Goal: Transaction & Acquisition: Purchase product/service

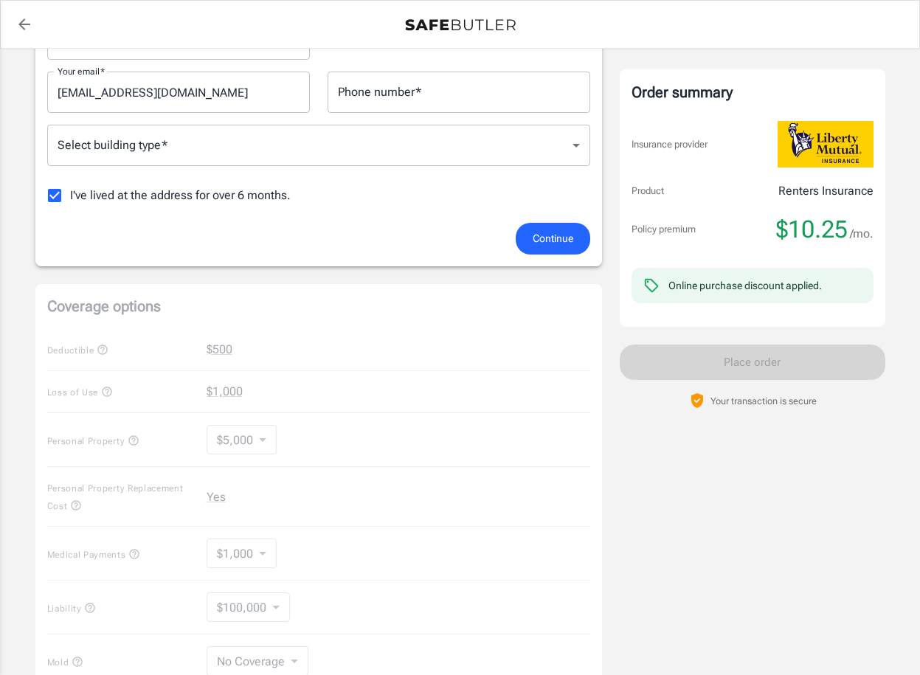
scroll to position [249, 0]
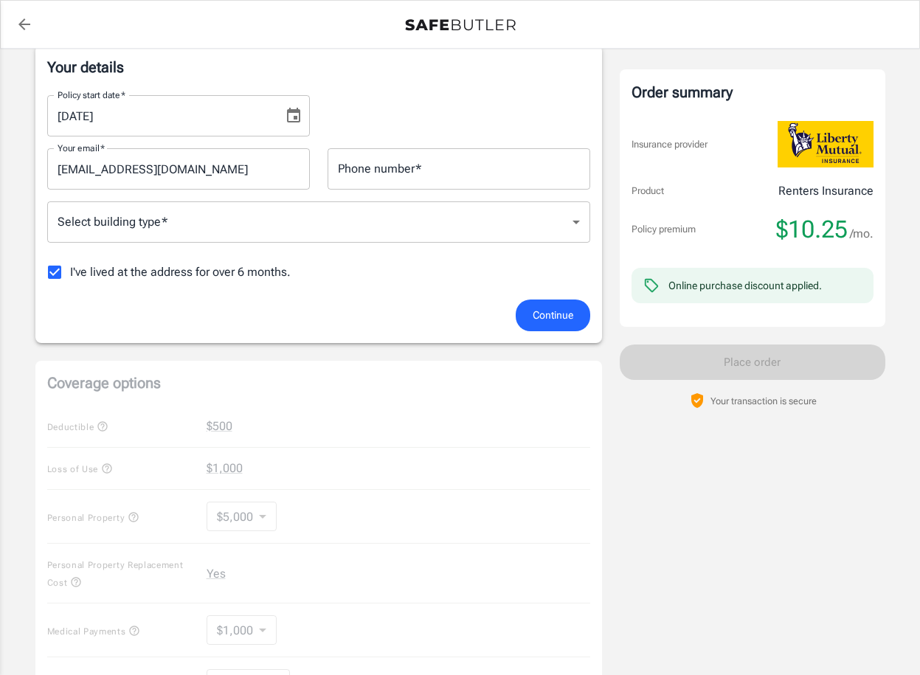
click at [338, 210] on body "Policy premium $ 10.25 /mo Liberty Mutual Renters Insurance [STREET_ADDRESS] Yo…" at bounding box center [460, 475] width 920 height 1449
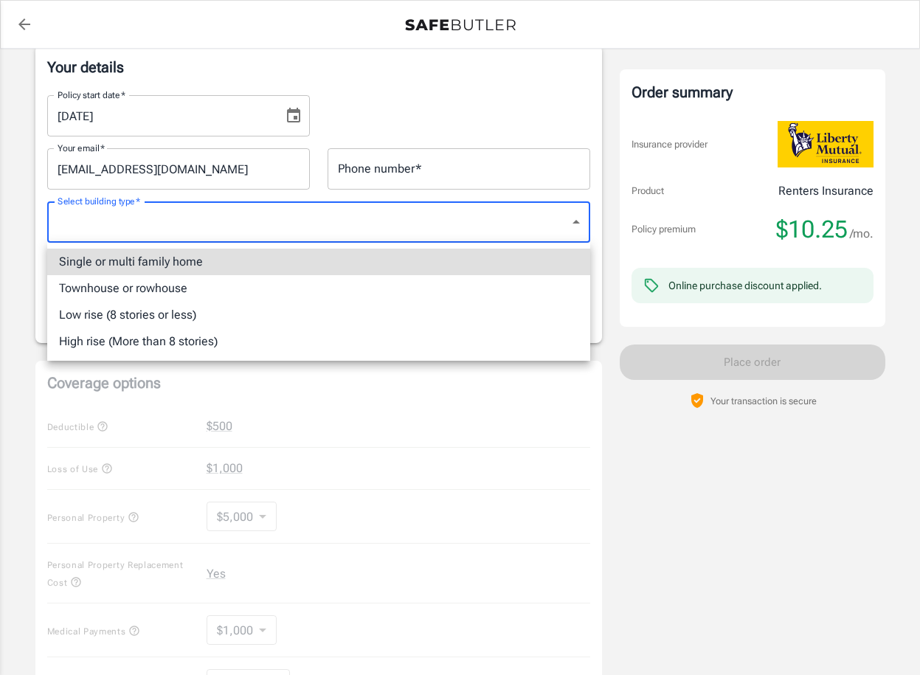
click at [284, 263] on li "Single or multi family home" at bounding box center [318, 262] width 543 height 27
type input "singlefamily"
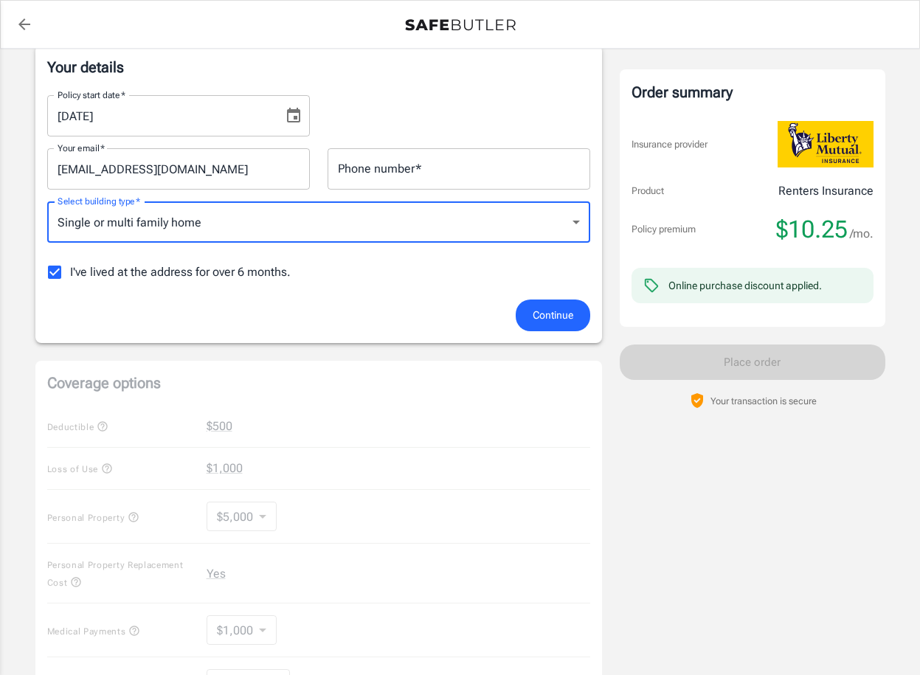
click at [179, 270] on span "I've lived at the address for over 6 months." at bounding box center [180, 272] width 221 height 18
click at [70, 270] on input "I've lived at the address for over 6 months." at bounding box center [54, 272] width 31 height 31
checkbox input "false"
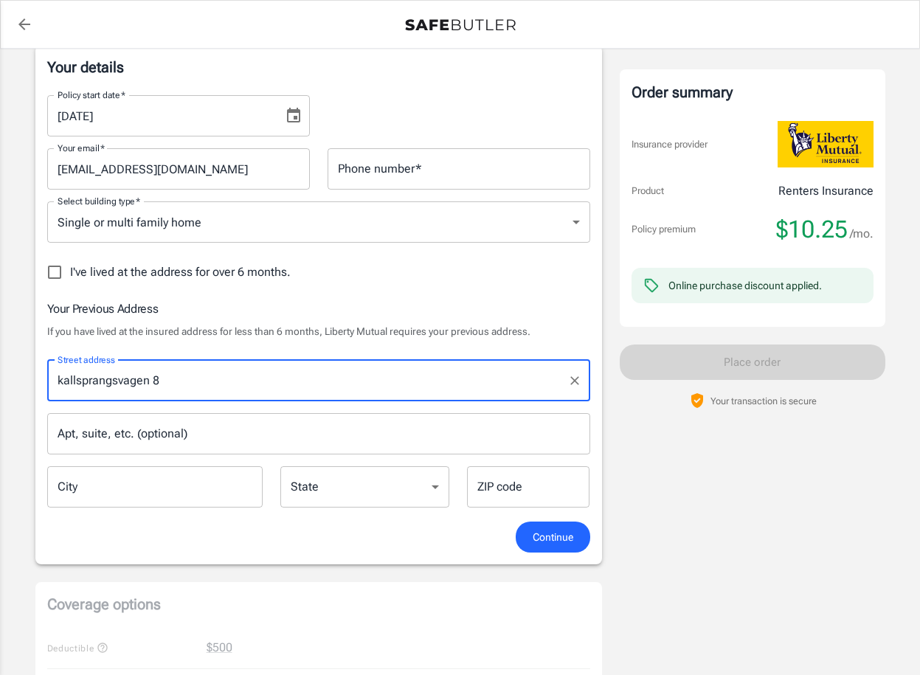
type input "kallsprangsvagen 8"
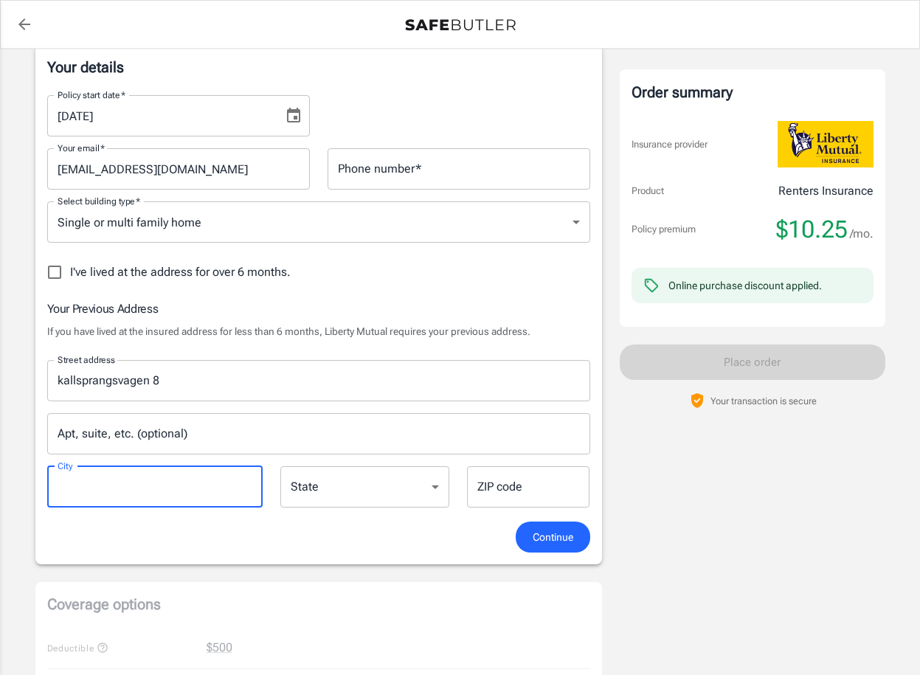
click at [161, 484] on input "City" at bounding box center [155, 486] width 216 height 41
type input "[GEOGRAPHIC_DATA]"
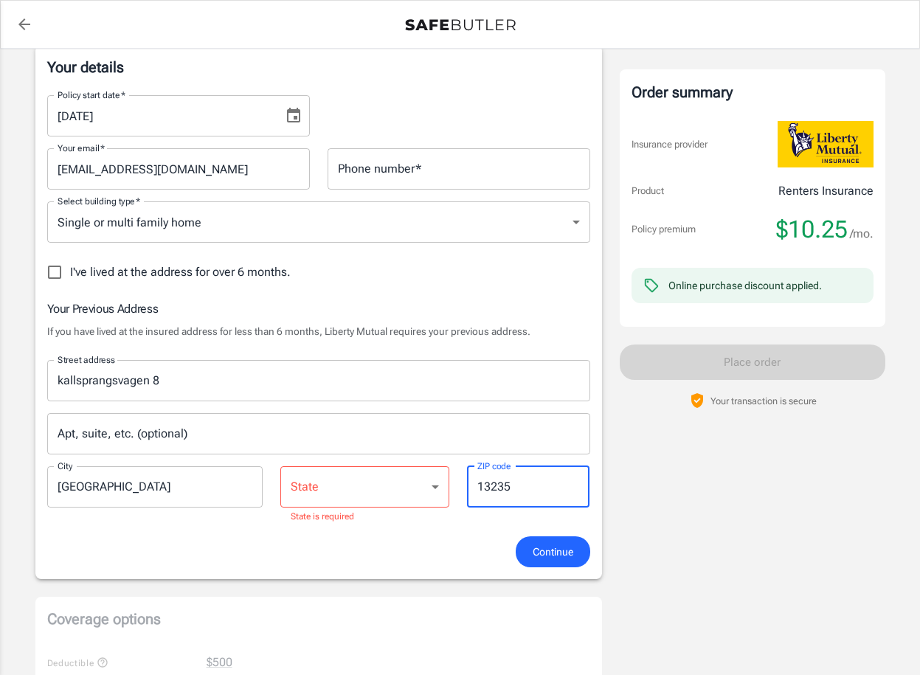
type input "13235"
select select "AL"
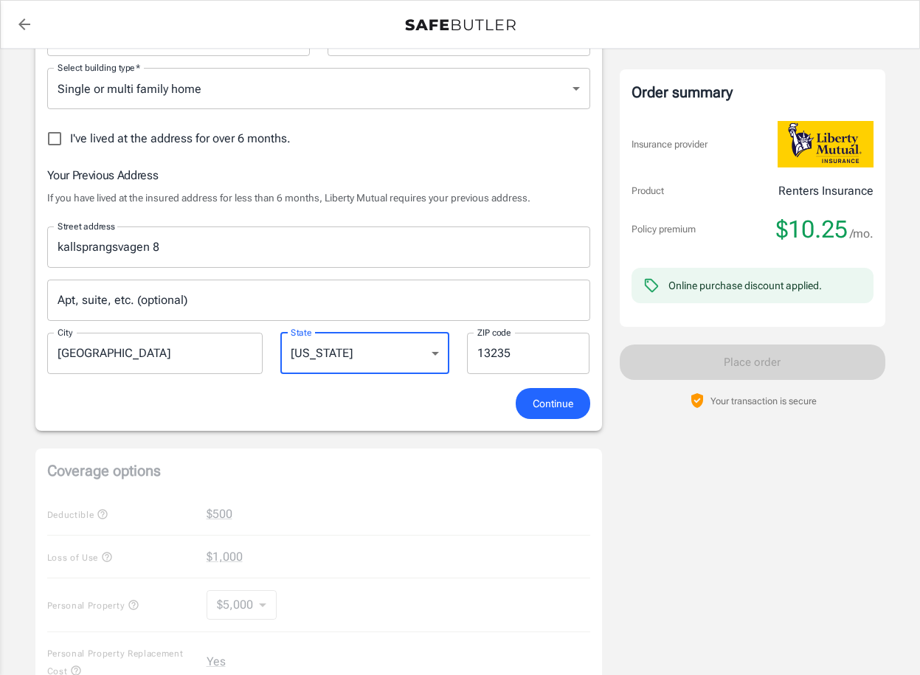
scroll to position [467, 0]
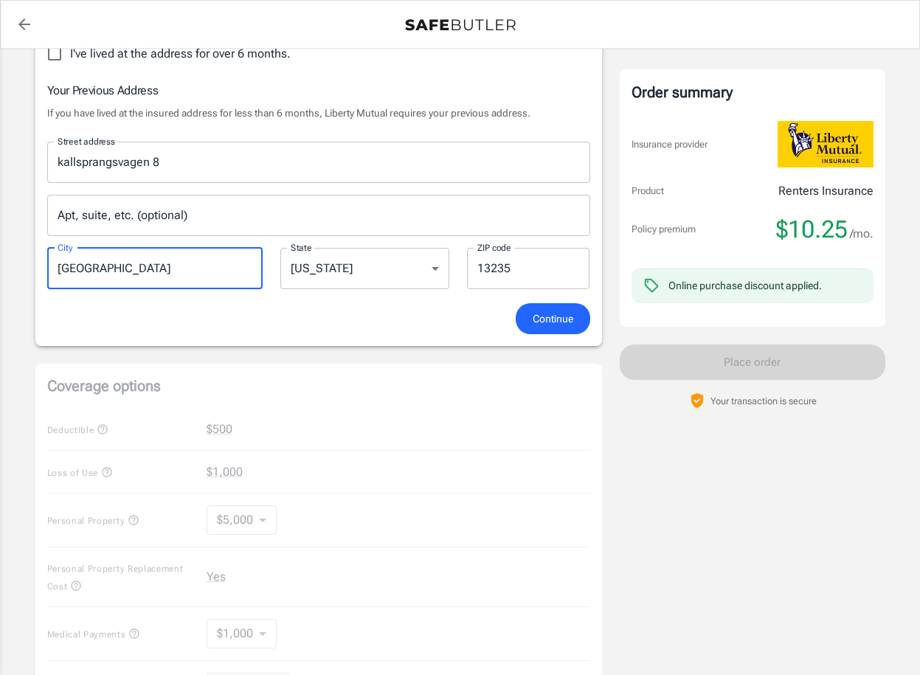
drag, startPoint x: 61, startPoint y: 267, endPoint x: 51, endPoint y: 267, distance: 10.3
click at [51, 267] on input "[GEOGRAPHIC_DATA]" at bounding box center [155, 268] width 216 height 41
type input "[GEOGRAPHIC_DATA]"
click at [308, 89] on h6 "Your Previous Address" at bounding box center [318, 90] width 543 height 18
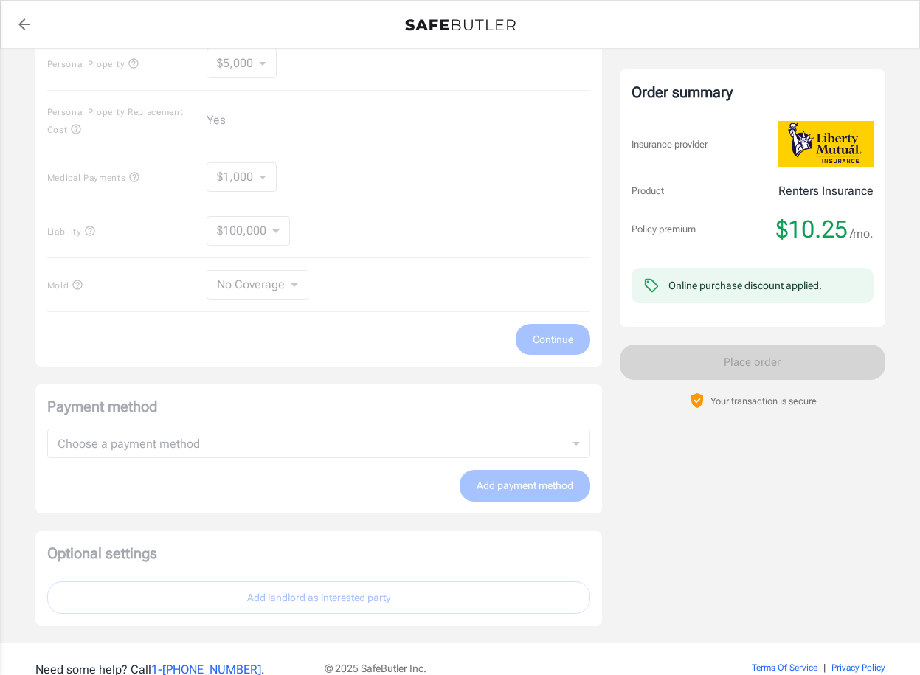
scroll to position [925, 0]
click at [339, 266] on div "Coverage options Deductible $500 Loss of Use $1,000 Personal Property $5,000 50…" at bounding box center [318, 136] width 567 height 460
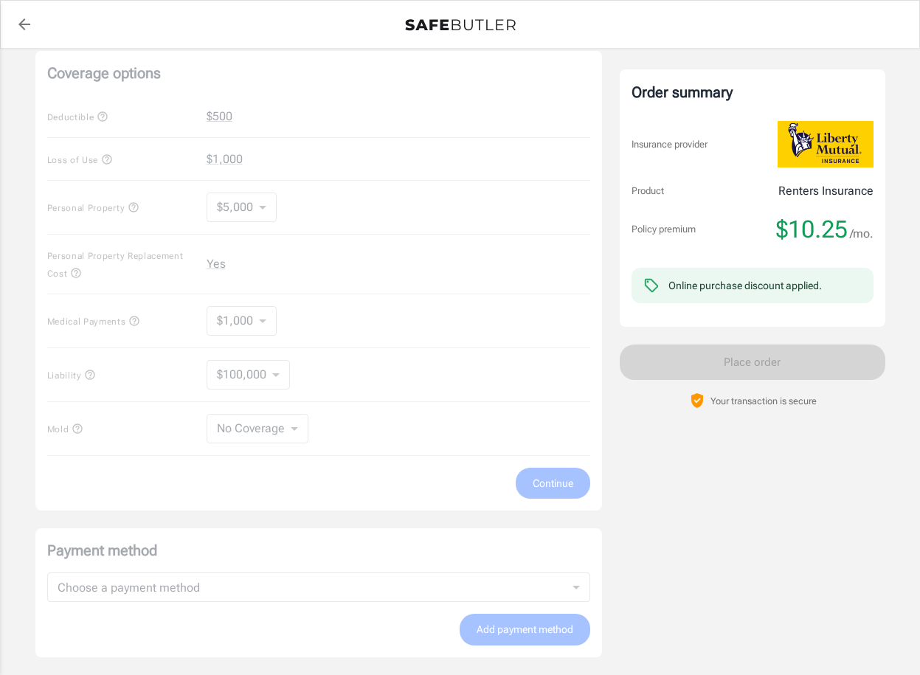
scroll to position [781, 0]
click at [24, 25] on icon "back to quotes" at bounding box center [24, 24] width 12 height 12
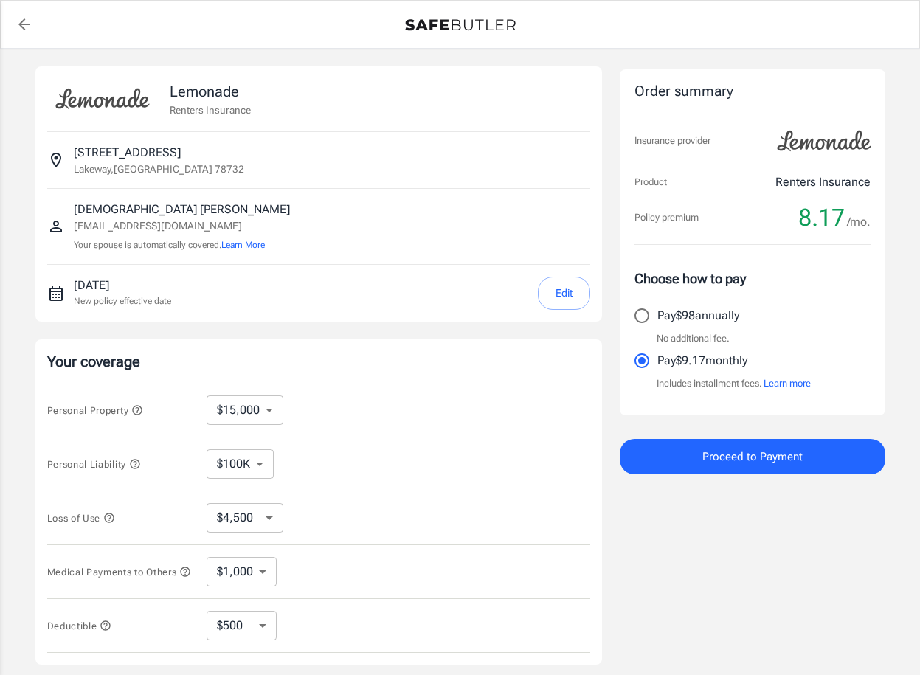
select select "15000"
select select "500"
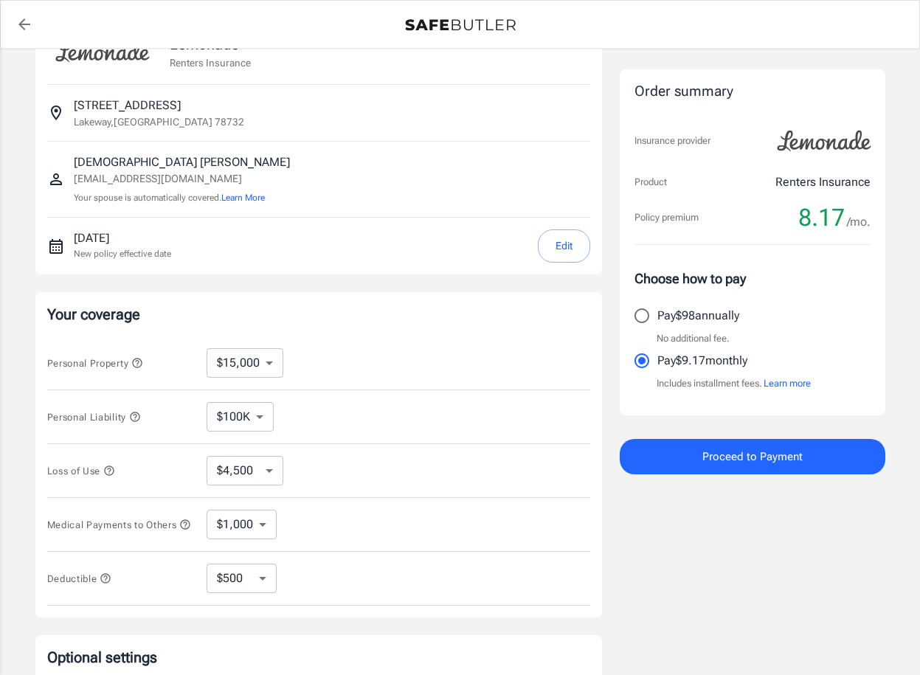
scroll to position [54, 0]
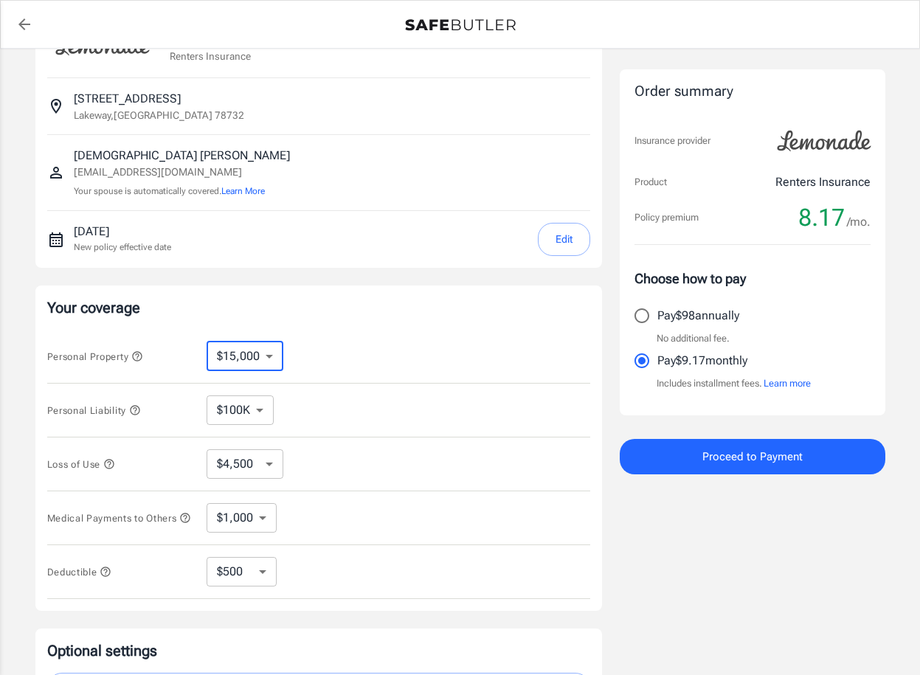
select select "40000"
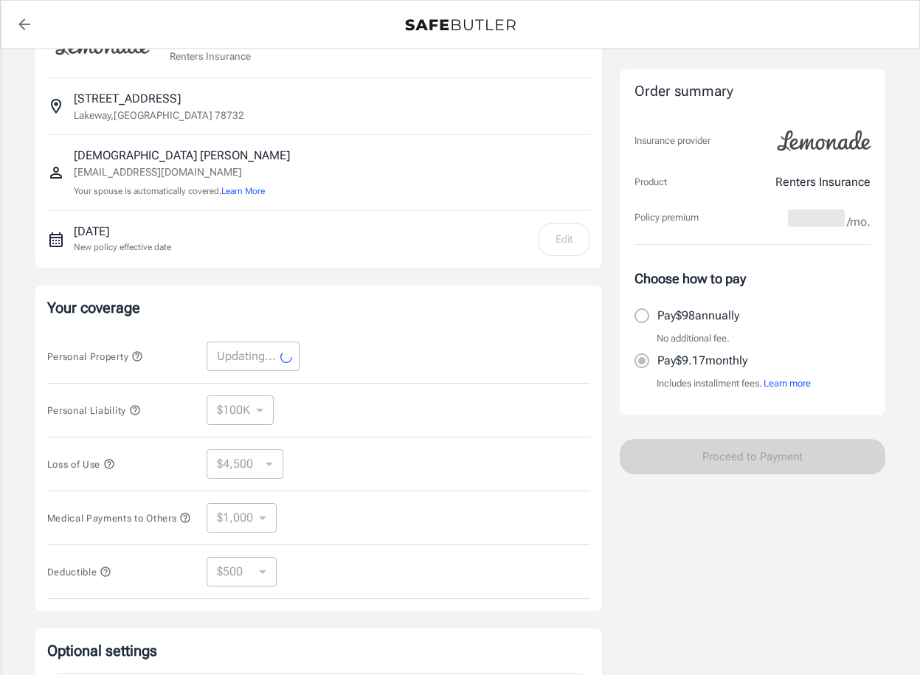
select select "40000"
select select "12000"
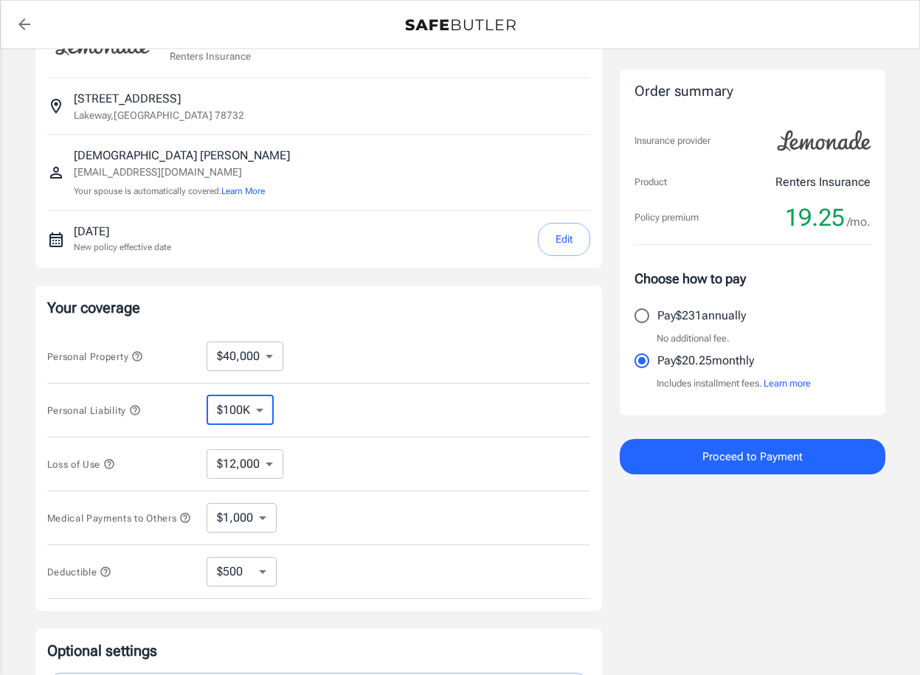
select select "300000"
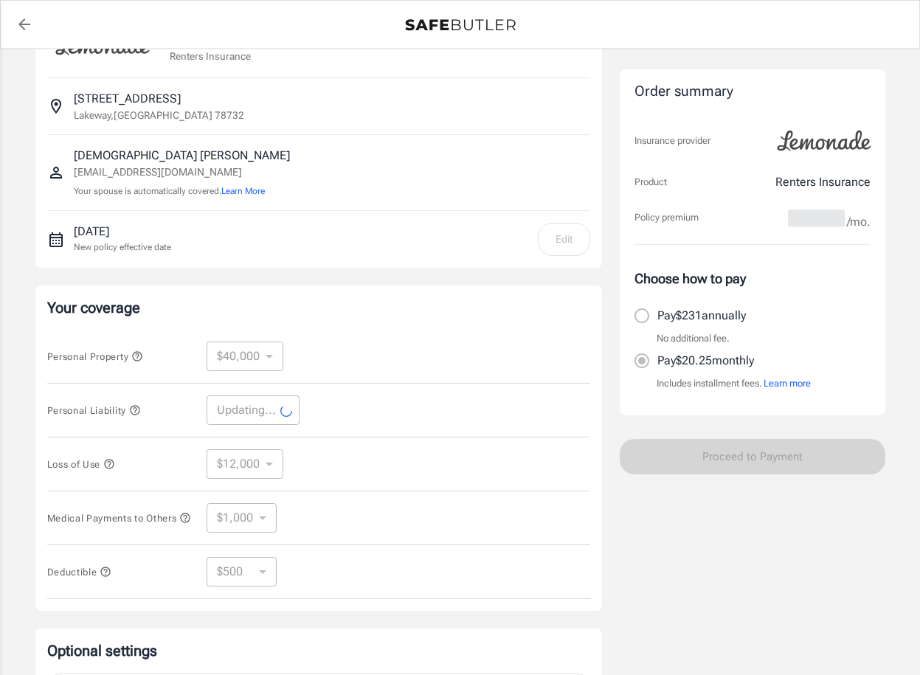
select select "300000"
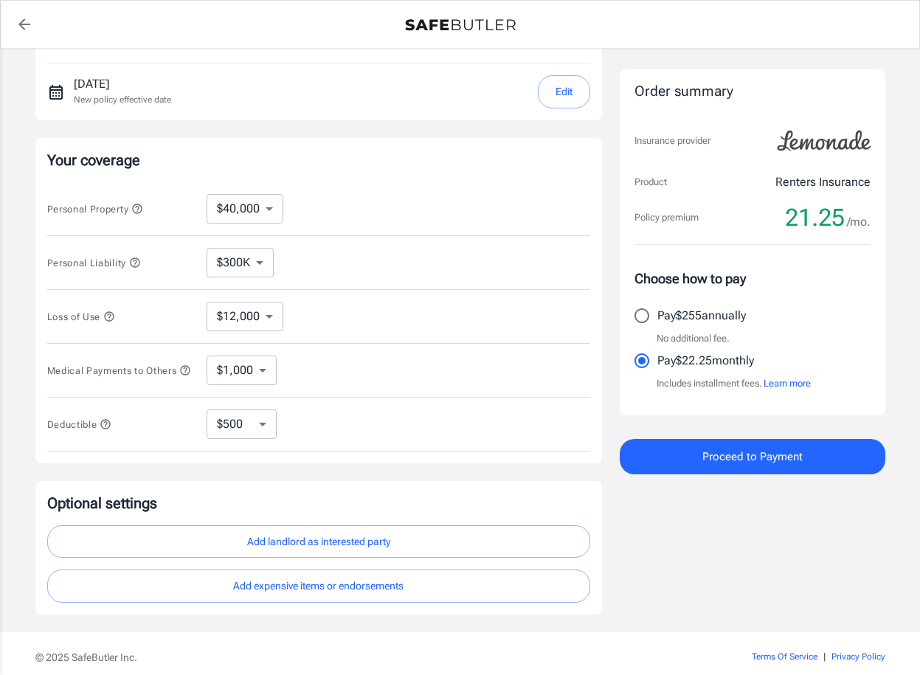
scroll to position [201, 0]
select select "250"
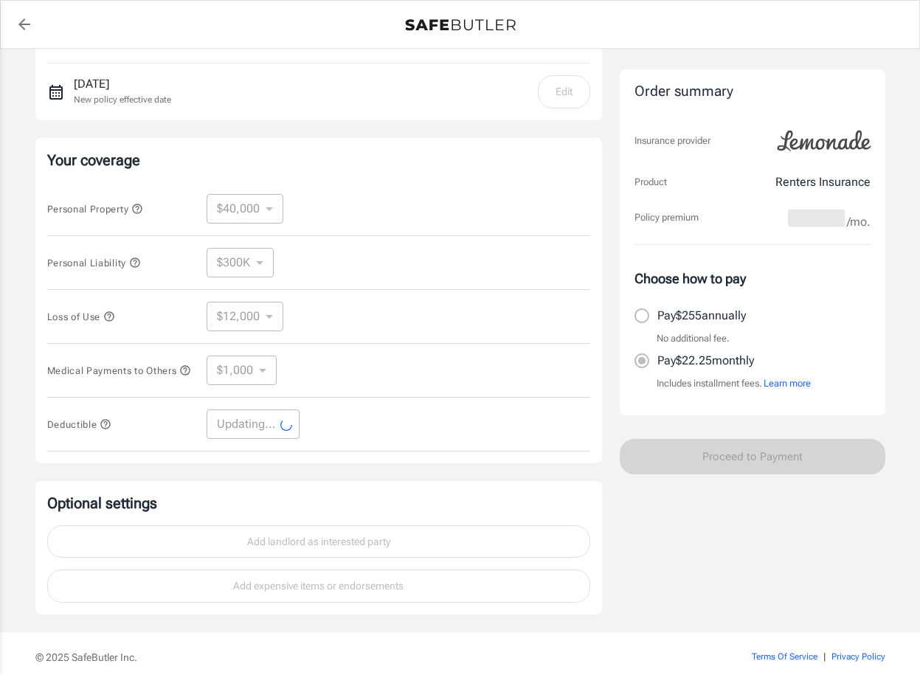
select select "250"
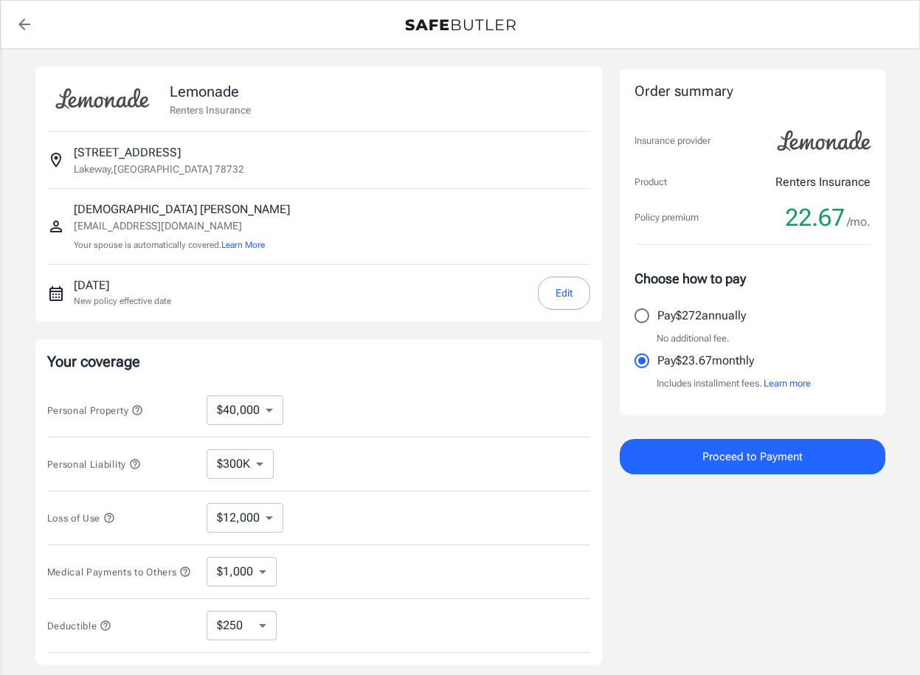
scroll to position [0, 0]
